Goal: Task Accomplishment & Management: Complete application form

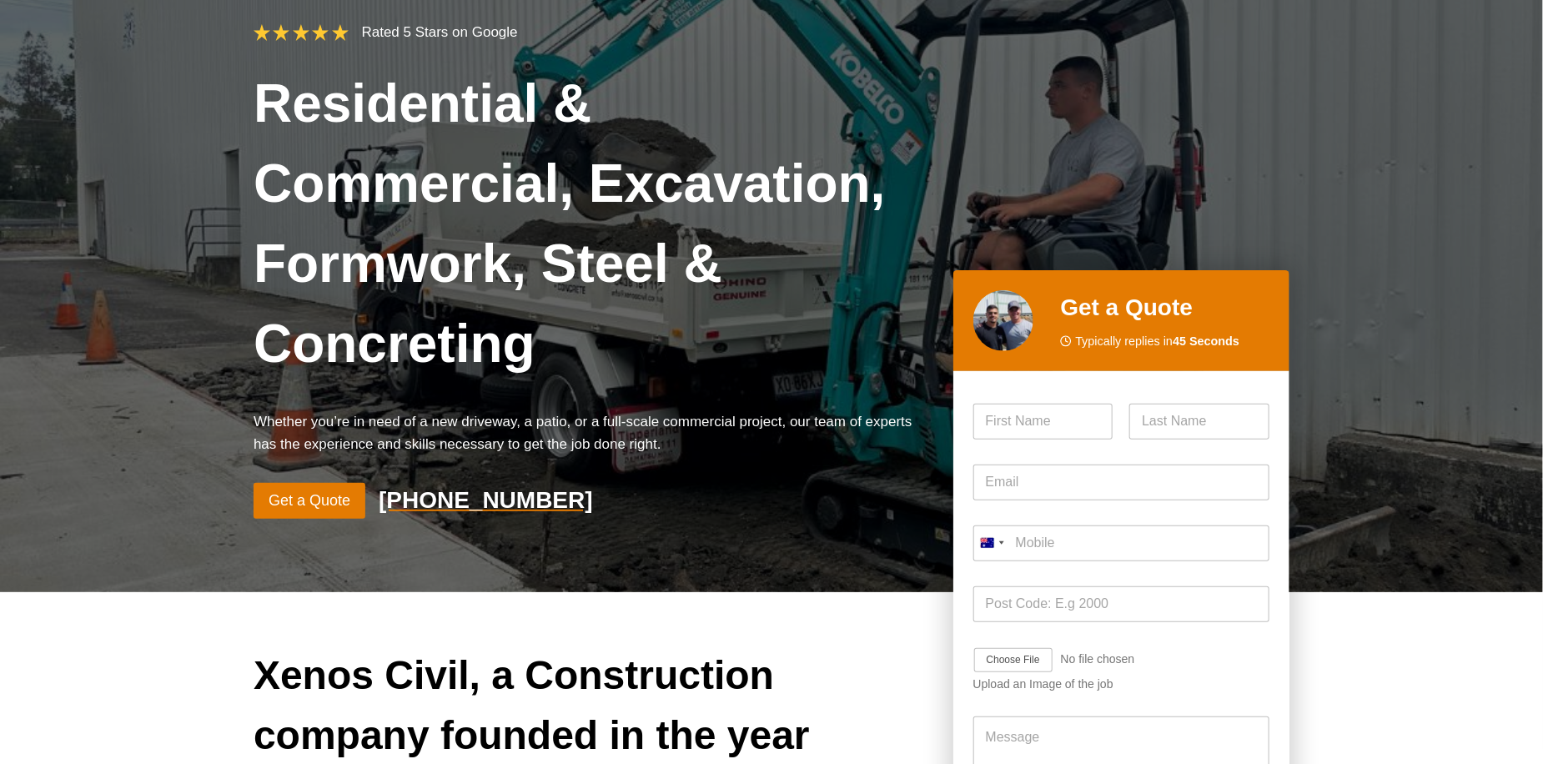
scroll to position [83, 0]
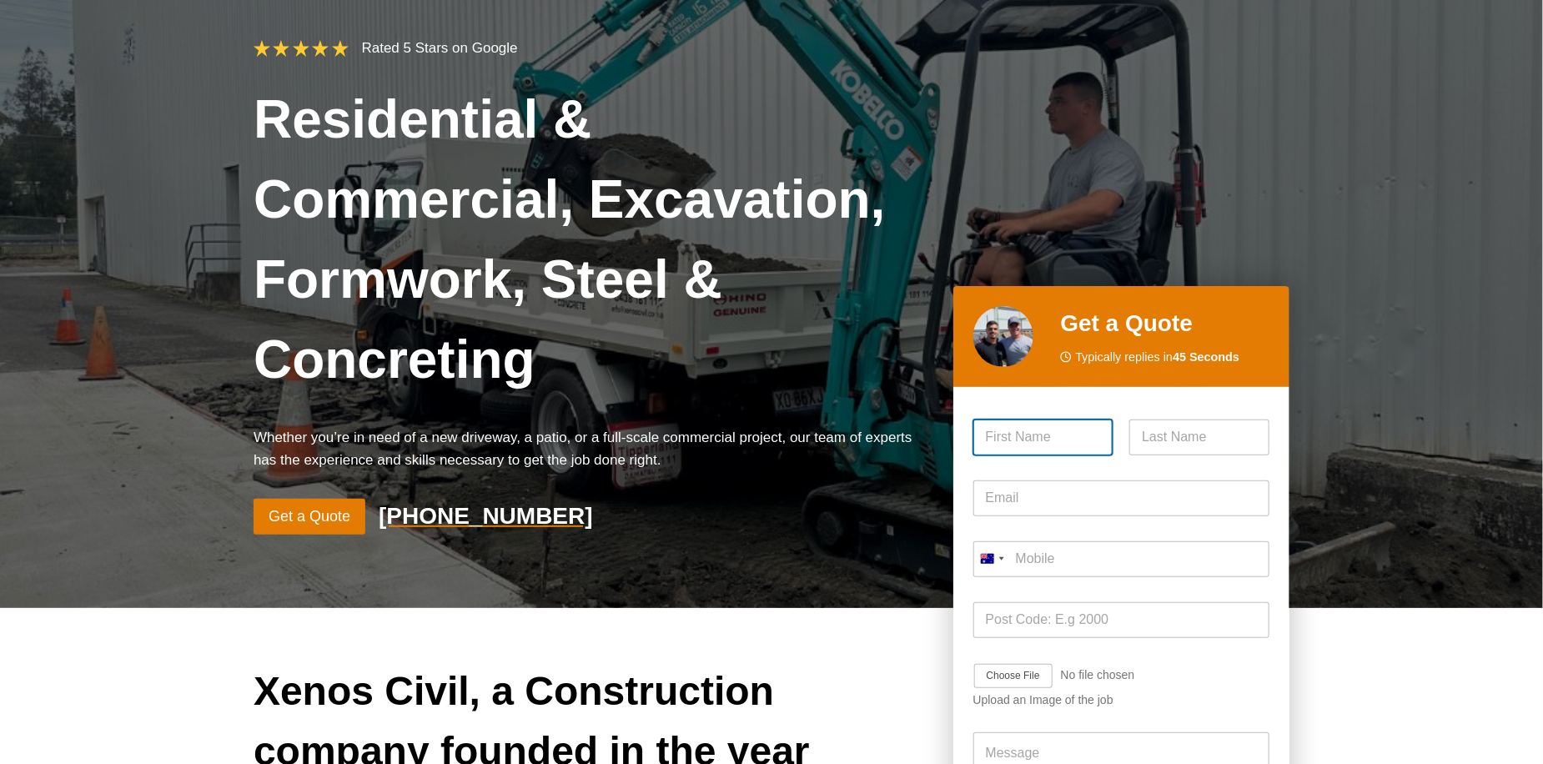
click at [1018, 419] on input "First" at bounding box center [1043, 437] width 140 height 36
type input "[PERSON_NAME]"
type input "Bonwick"
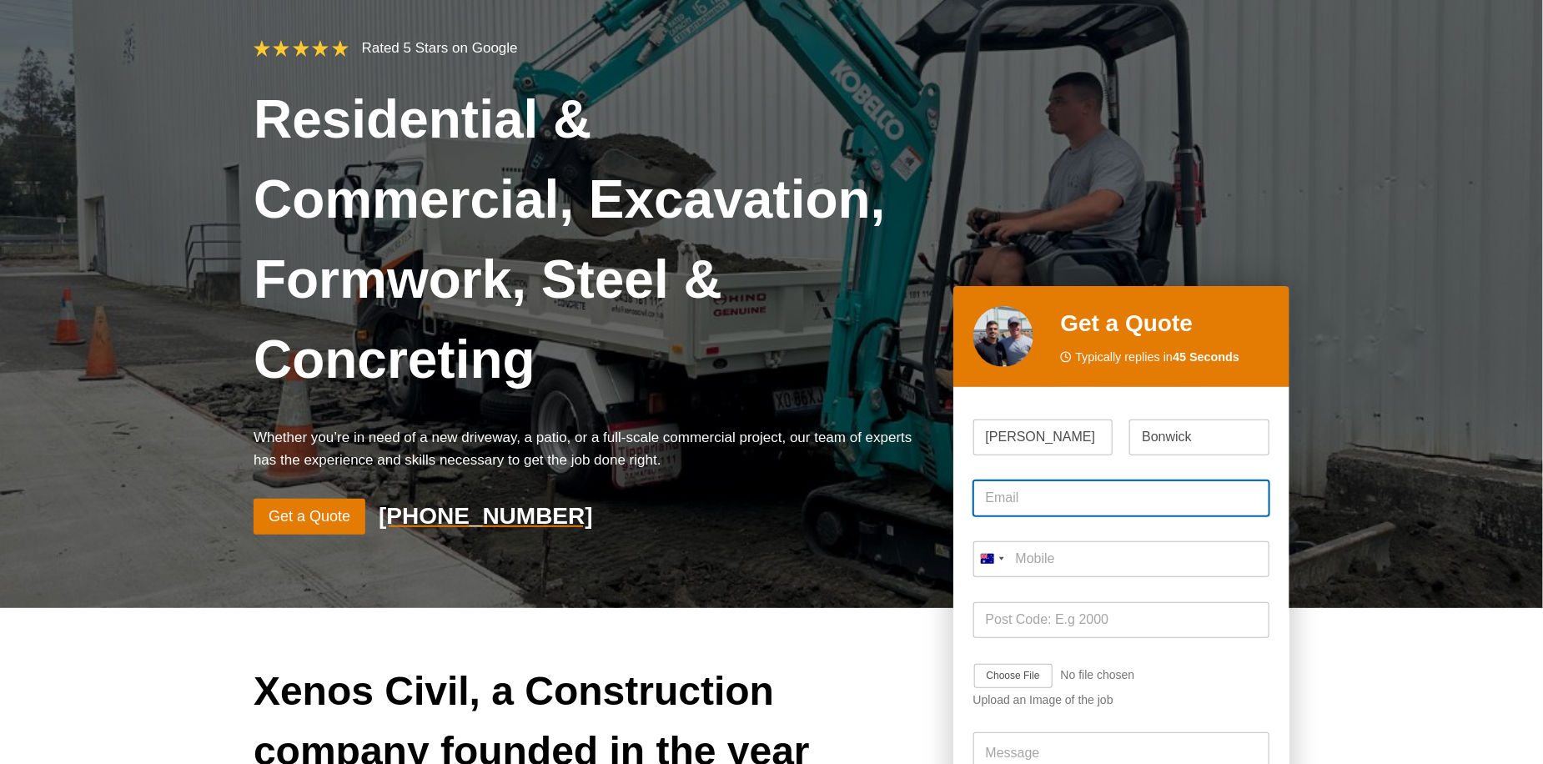
type input "[EMAIL_ADDRESS][DOMAIN_NAME]"
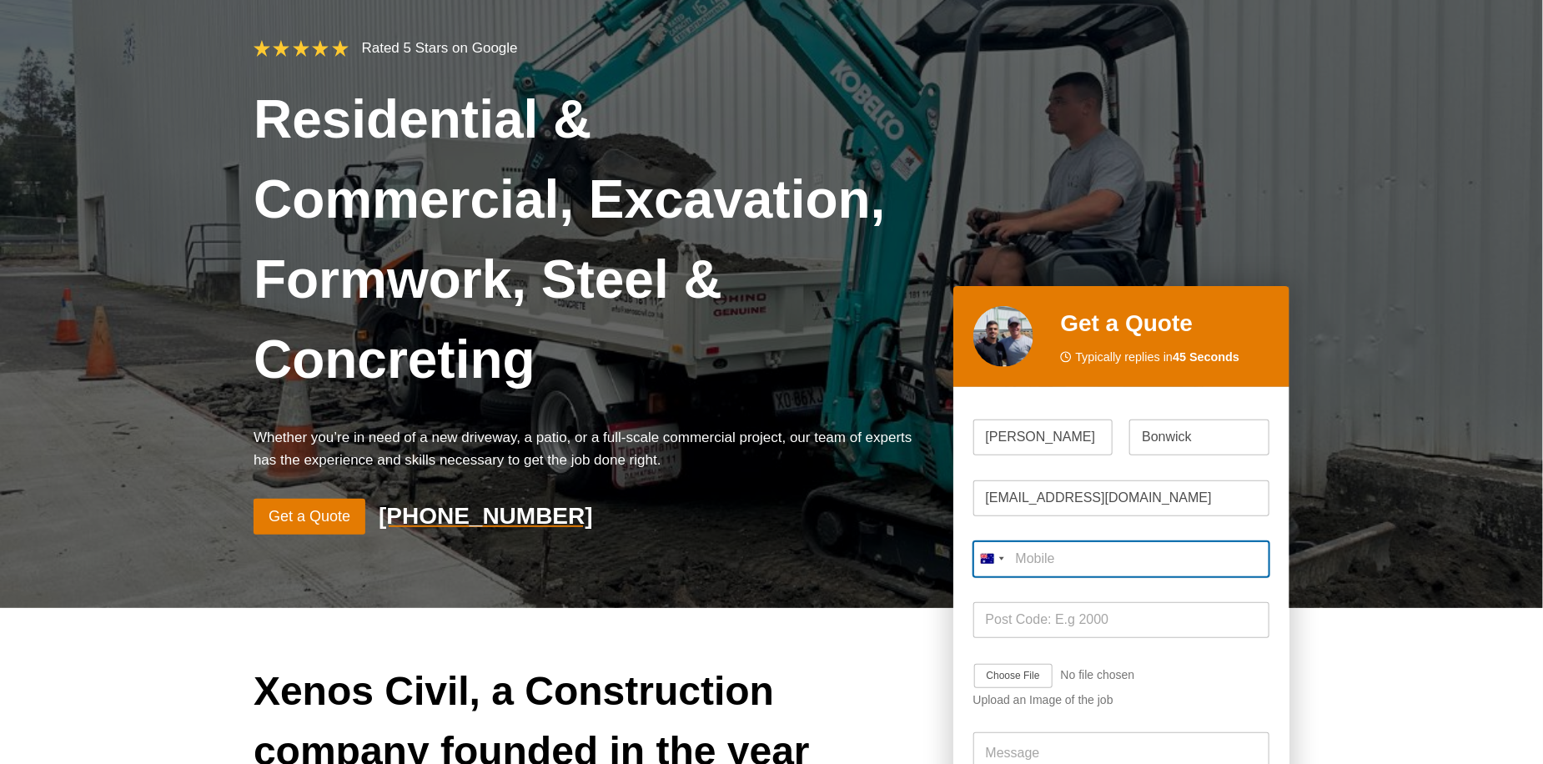
type input "0422 275 274"
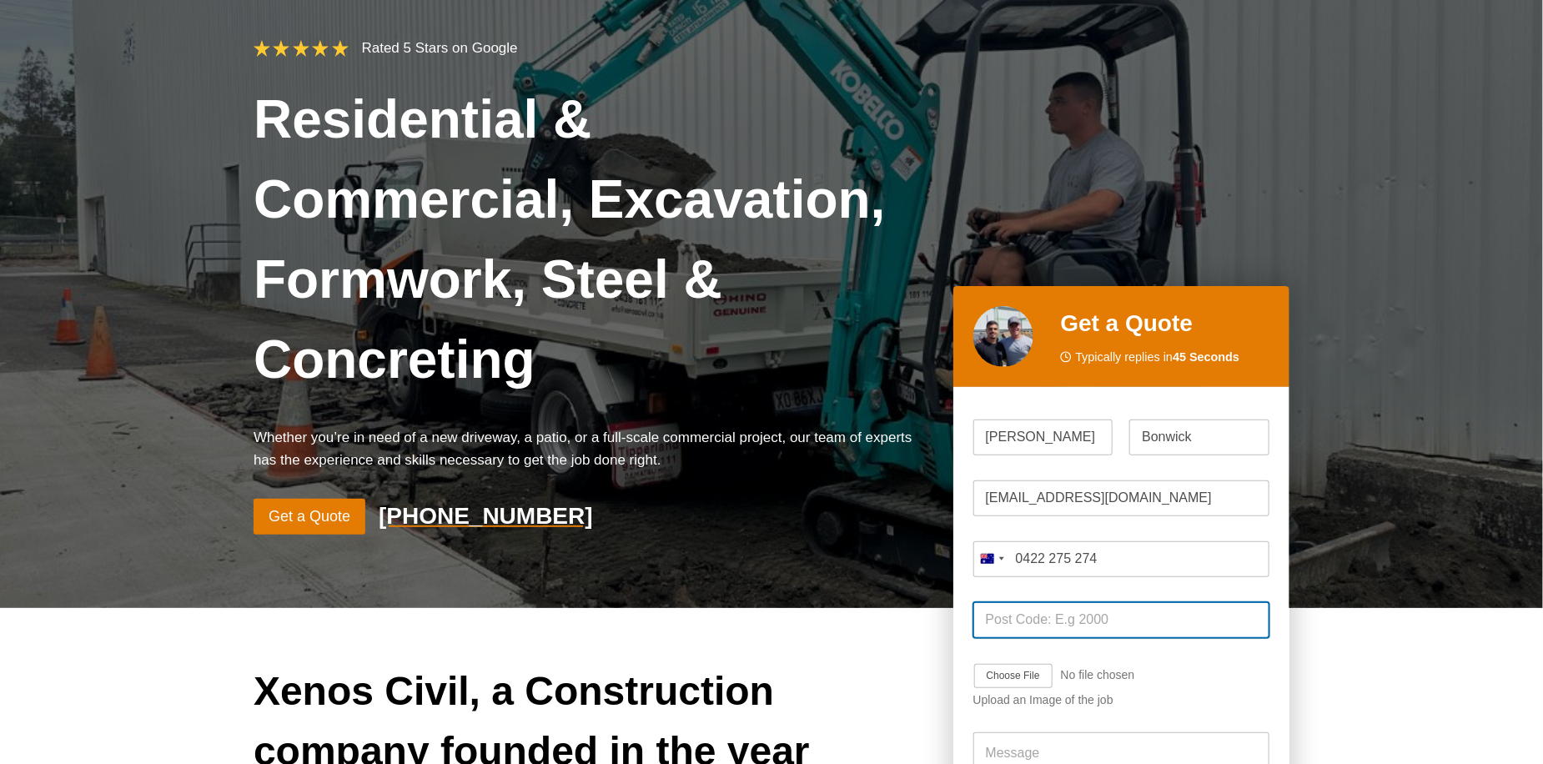
type input "2071"
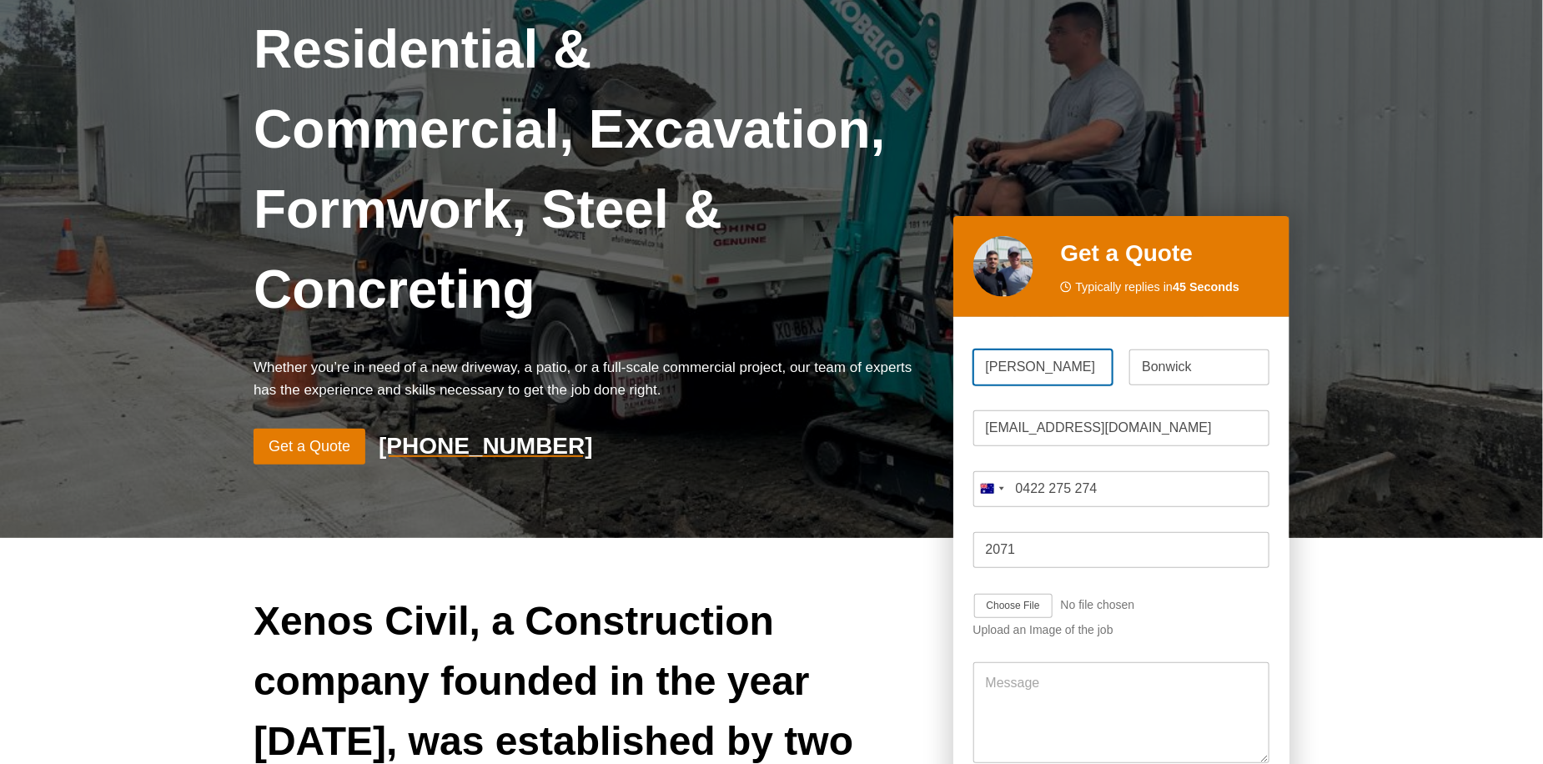
scroll to position [250, 0]
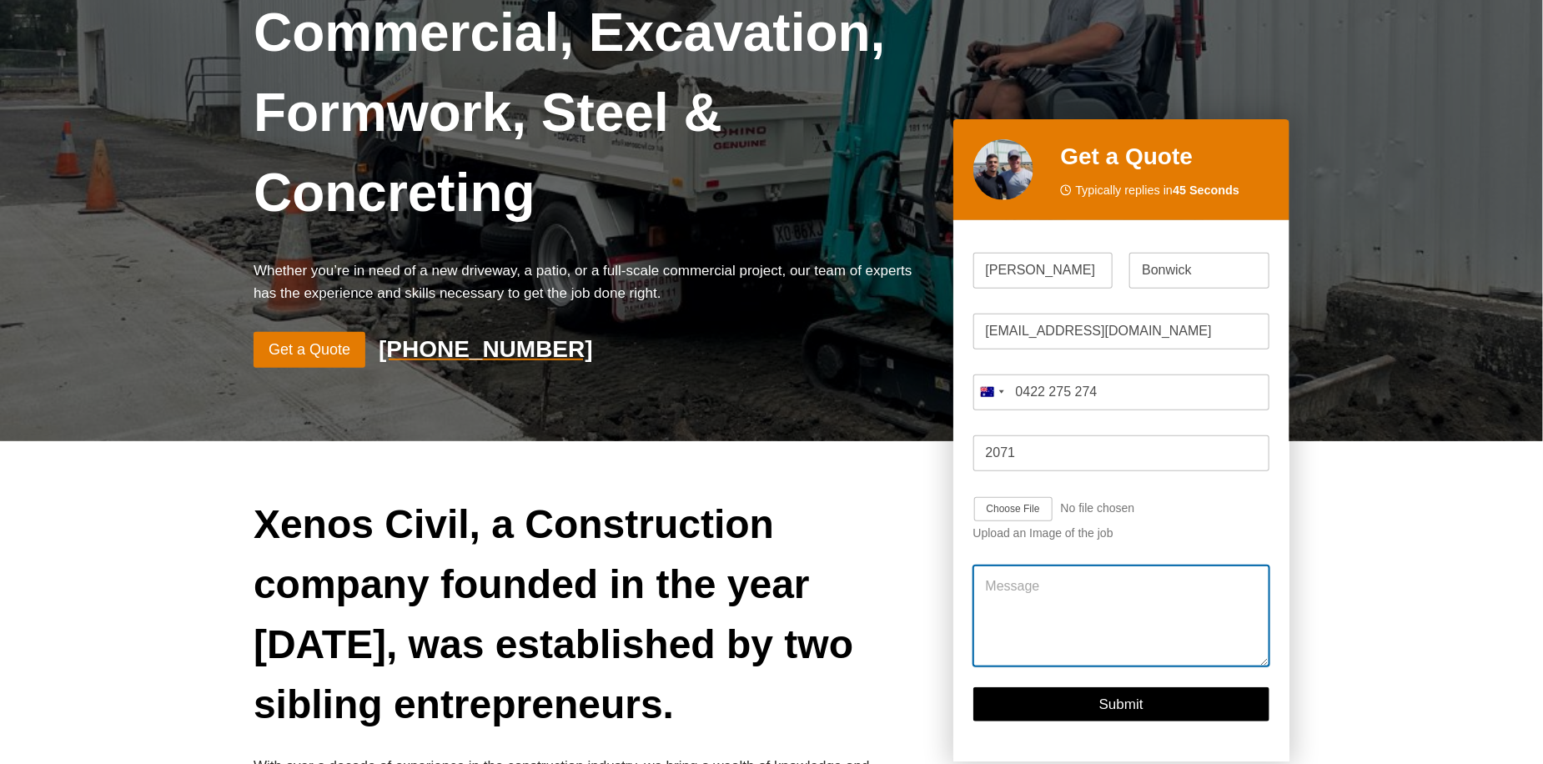
click at [1047, 565] on textarea "Message" at bounding box center [1121, 615] width 296 height 100
click at [1014, 496] on input "Job Image Upload" at bounding box center [1062, 509] width 178 height 27
click at [1021, 496] on input "Job Image Upload" at bounding box center [1062, 509] width 178 height 27
click at [1011, 496] on input "Job Image Upload" at bounding box center [1062, 509] width 178 height 27
type input "C:\fakepath\7282601 (1).PDF"
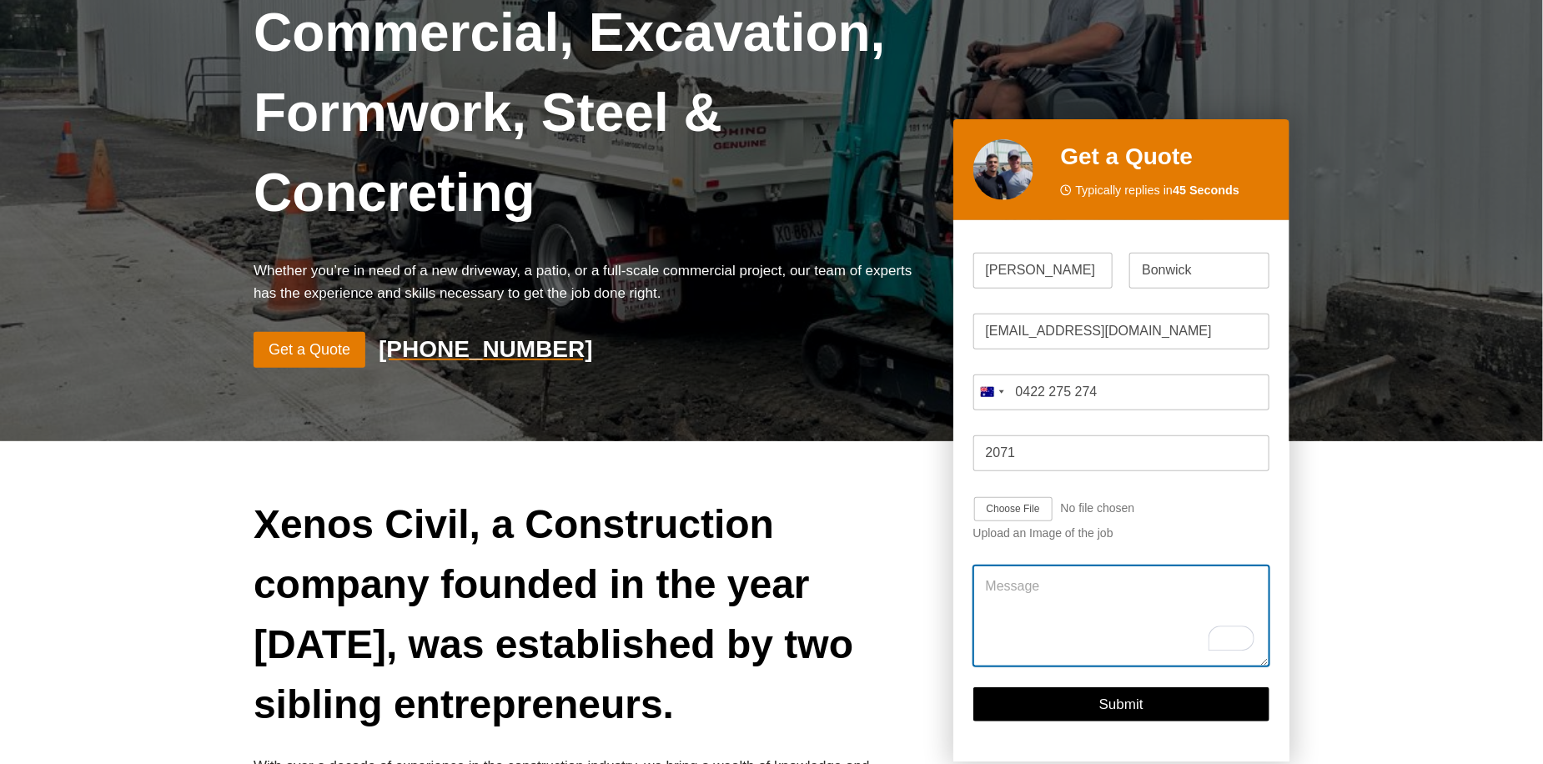
click at [1085, 565] on textarea "Message" at bounding box center [1121, 615] width 296 height 100
click at [997, 565] on textarea "Message" at bounding box center [1121, 615] width 296 height 100
click at [1081, 565] on textarea "Message" at bounding box center [1121, 615] width 296 height 100
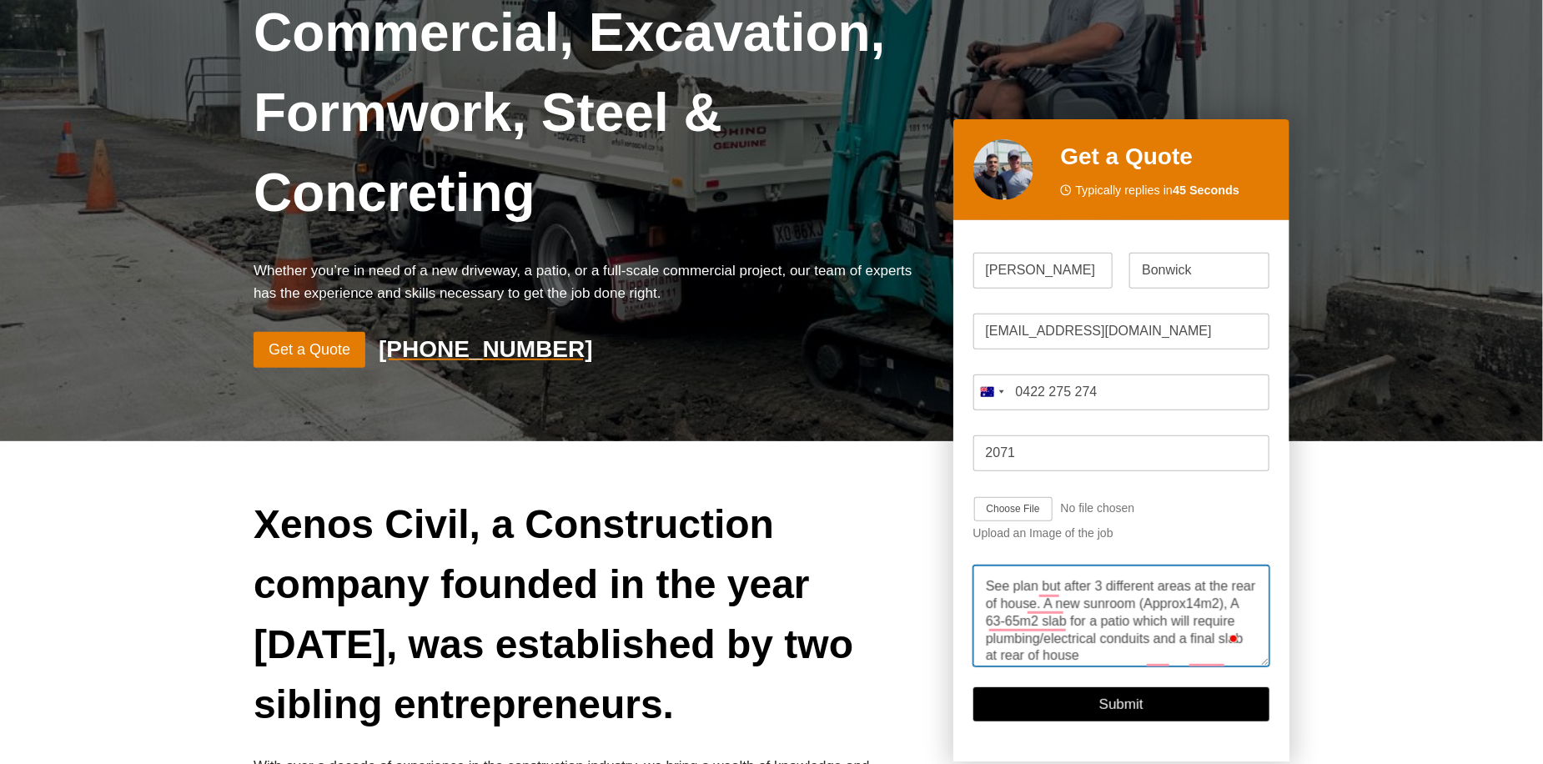
drag, startPoint x: 1120, startPoint y: 546, endPoint x: 1087, endPoint y: 541, distance: 33.7
click at [1087, 565] on textarea "See plan but after 3 different areas at the rear of house. A new sunroom (Appro…" at bounding box center [1121, 615] width 296 height 100
click at [1228, 580] on textarea "See plan but after 3 different areas at the rear of house. A new sunroom (Appro…" at bounding box center [1121, 615] width 296 height 100
type textarea "See plan but after 3 different areas at the rear of house. A new sunroom (Appro…"
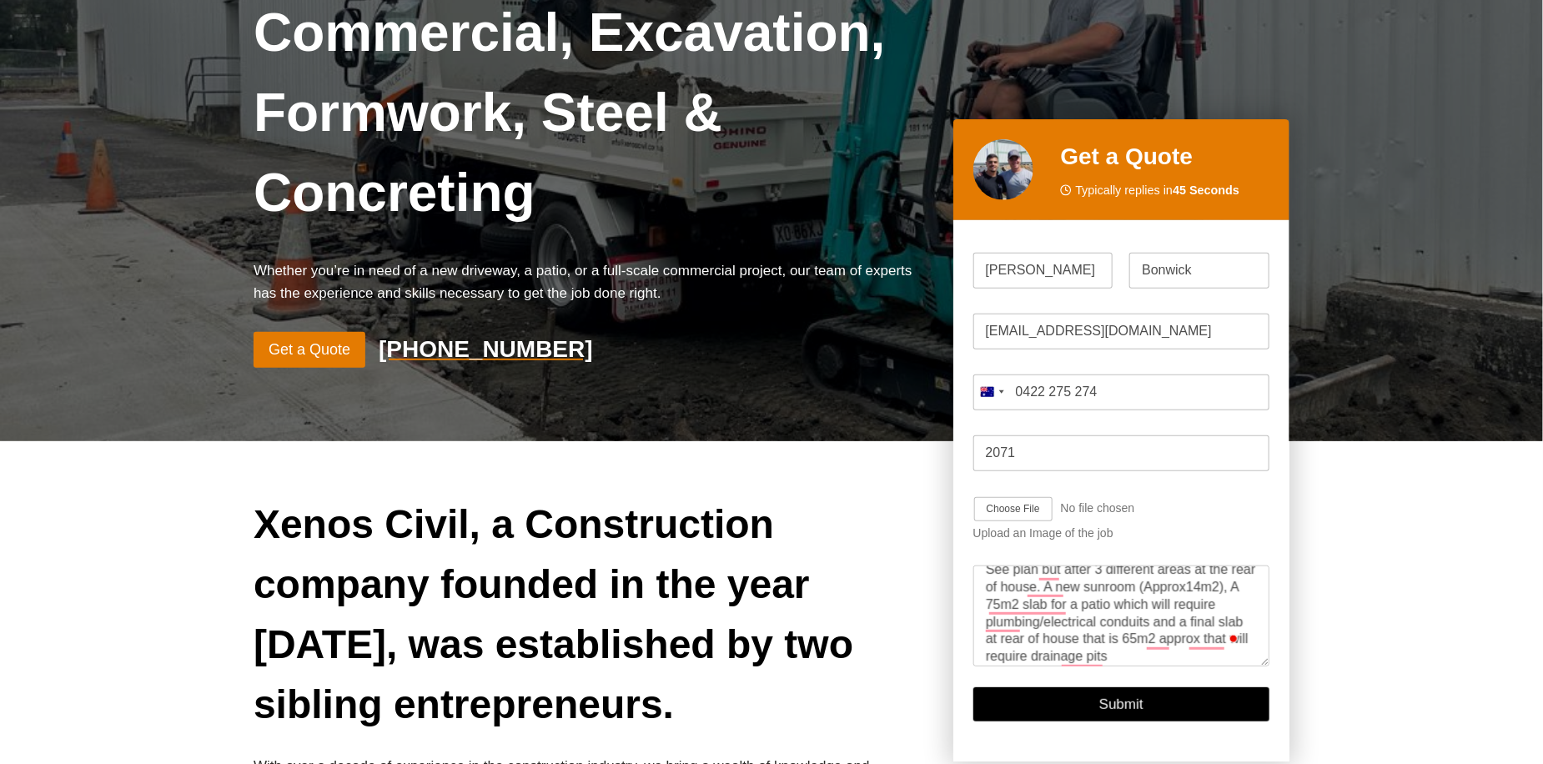
click at [1220, 526] on div "Upload an Image of the job" at bounding box center [1121, 533] width 296 height 14
click at [1106, 687] on button "Submit" at bounding box center [1121, 704] width 296 height 34
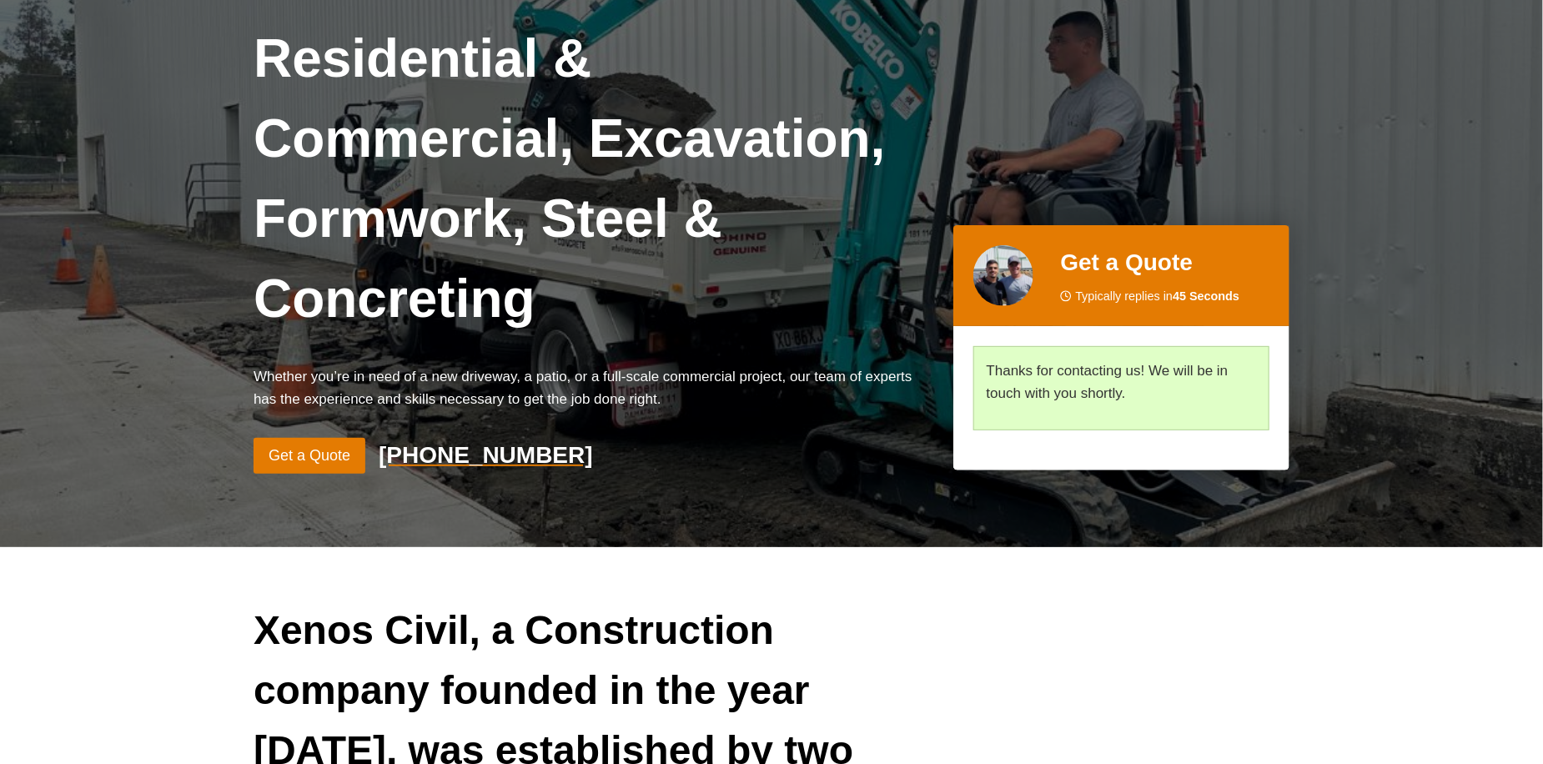
scroll to position [0, 0]
